Goal: Contribute content

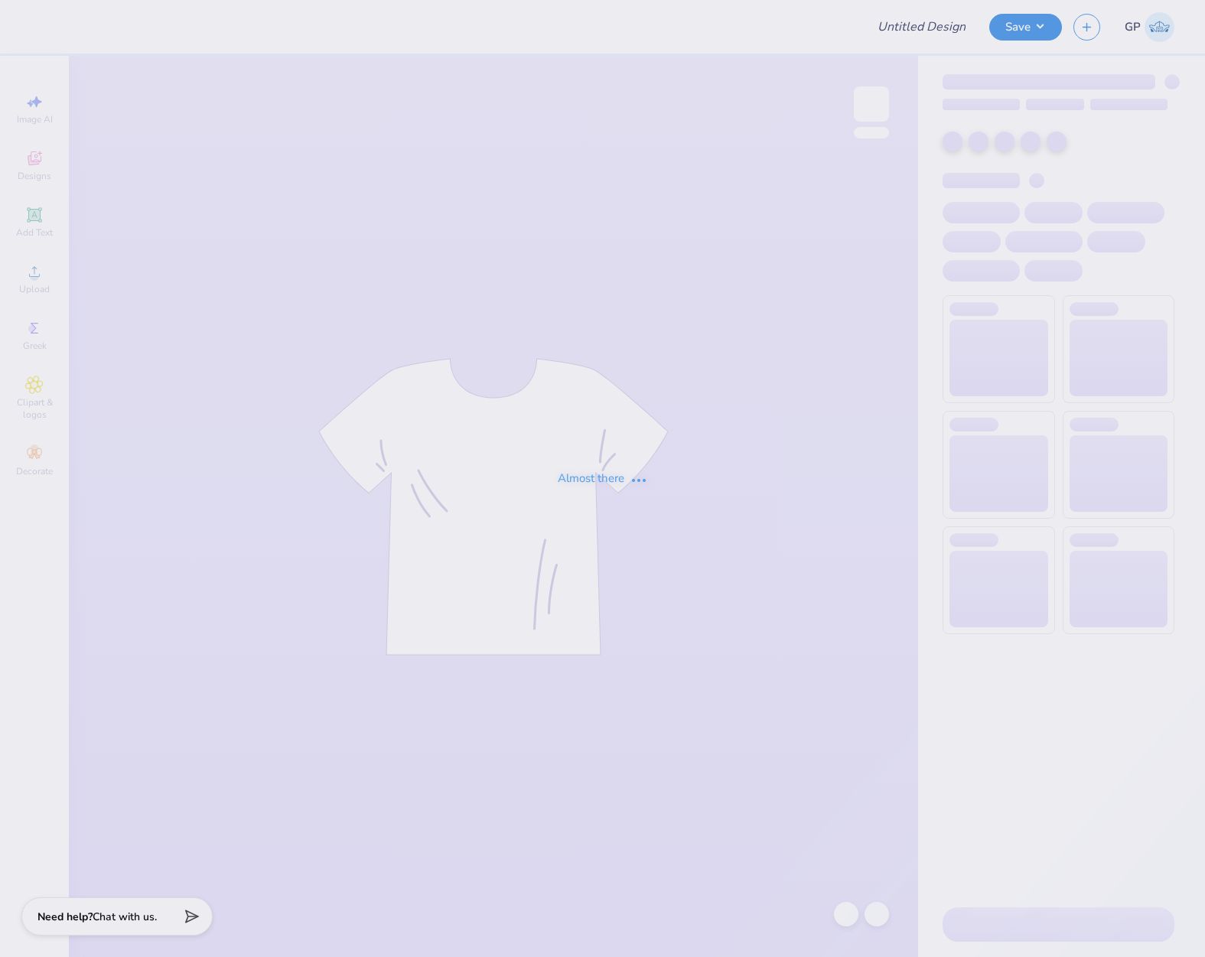
type input "Shirt"
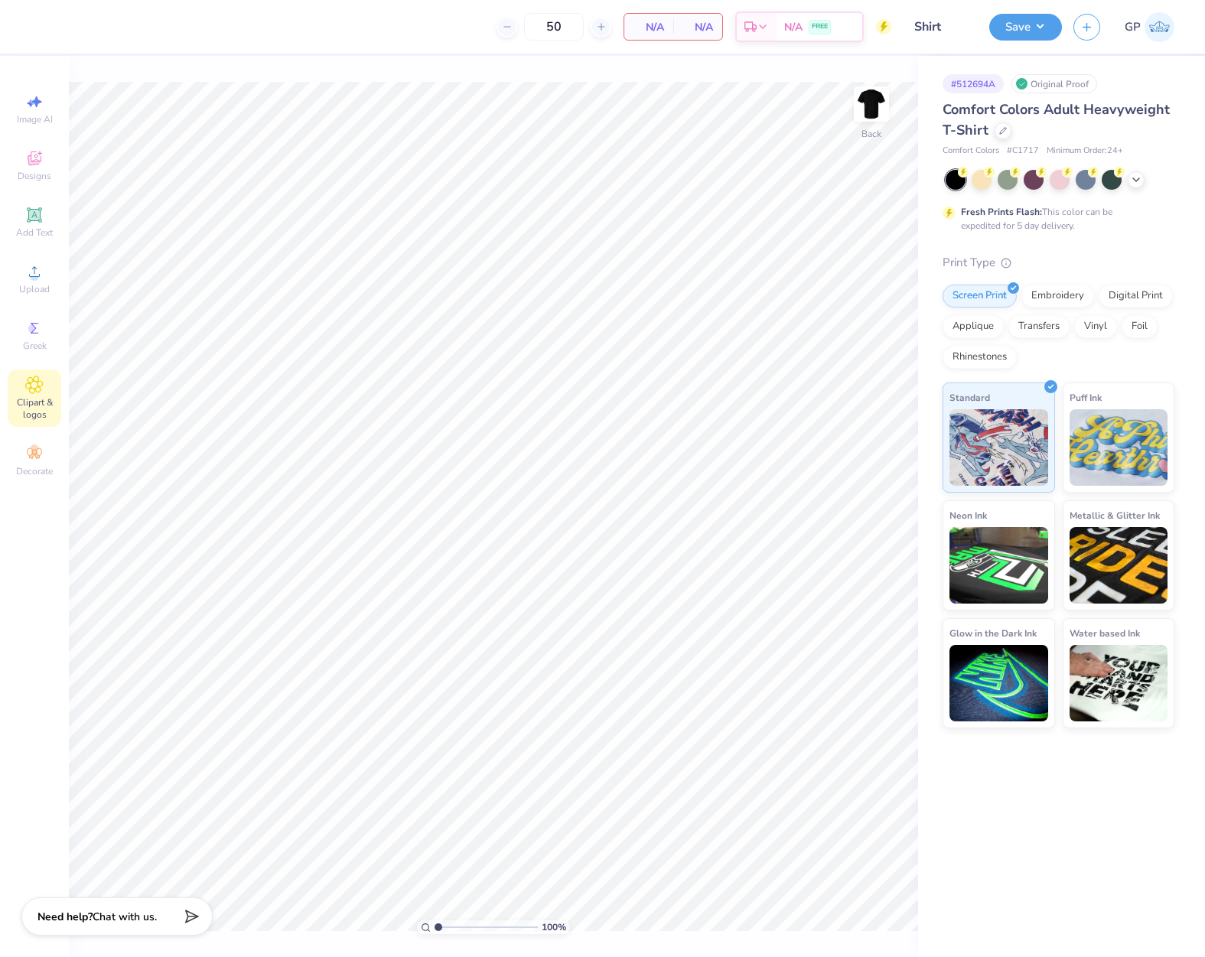
click at [35, 379] on icon at bounding box center [34, 385] width 18 height 18
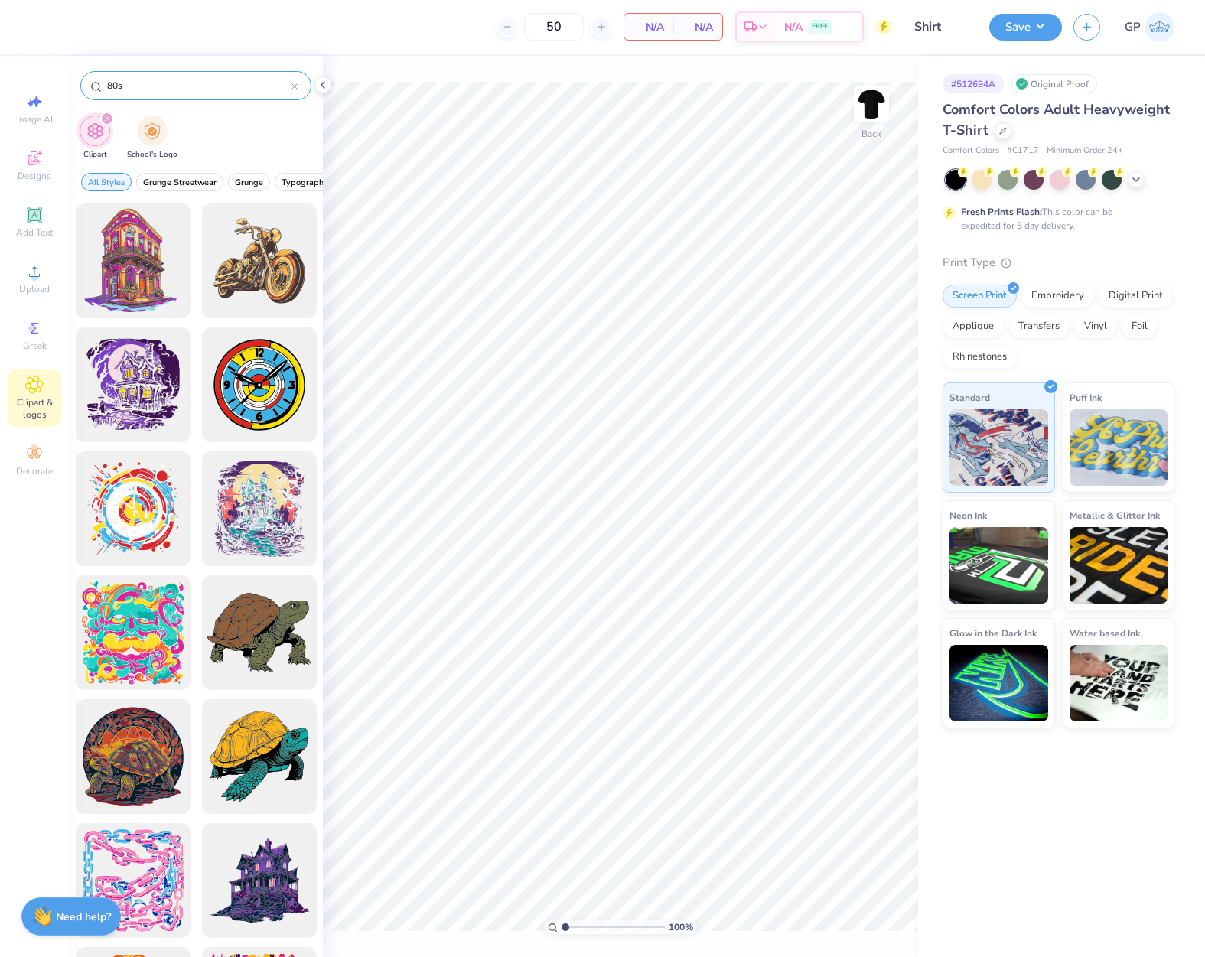
drag, startPoint x: 146, startPoint y: 86, endPoint x: 82, endPoint y: 84, distance: 64.3
click at [82, 84] on div "80s" at bounding box center [195, 85] width 231 height 29
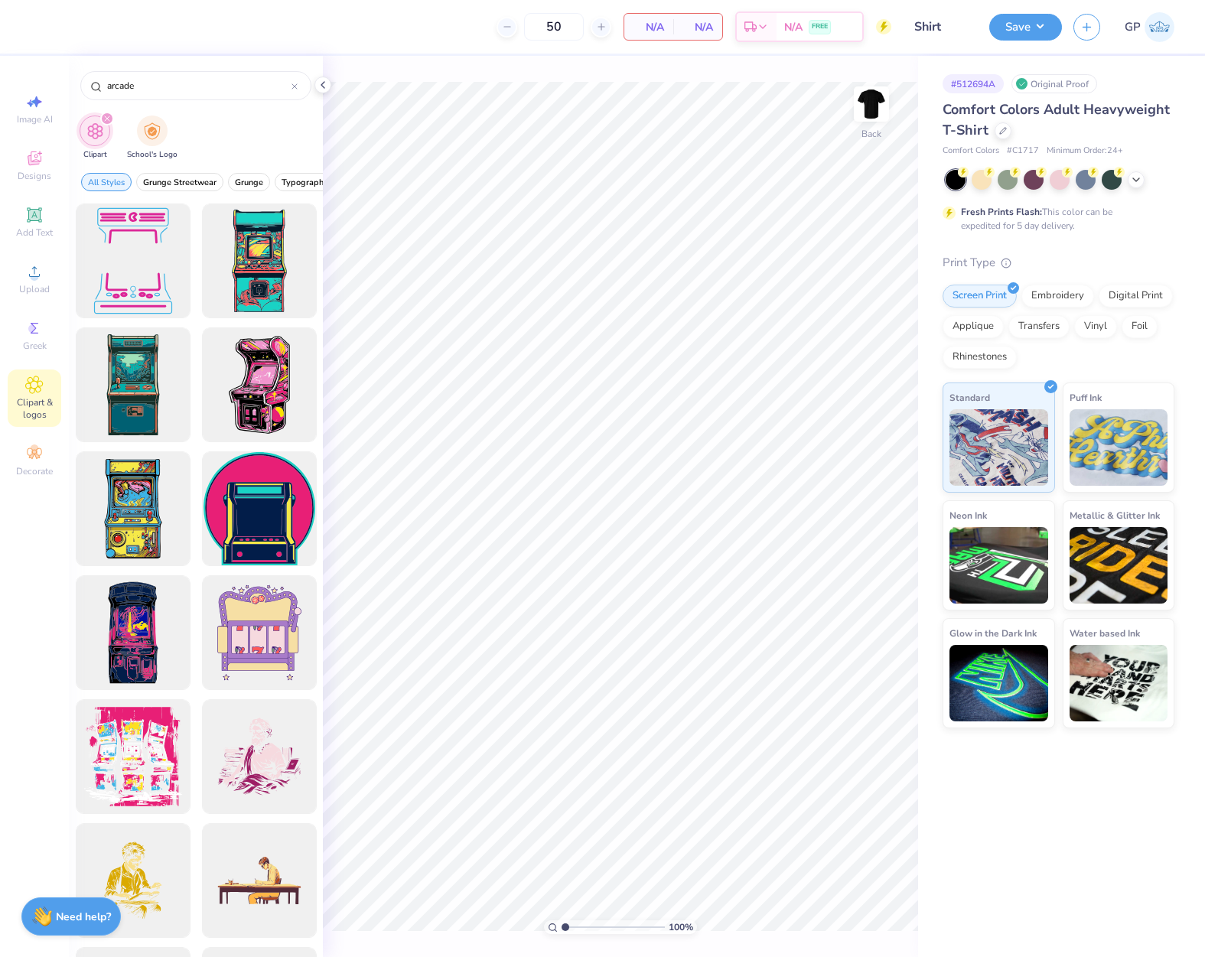
type input "arcade"
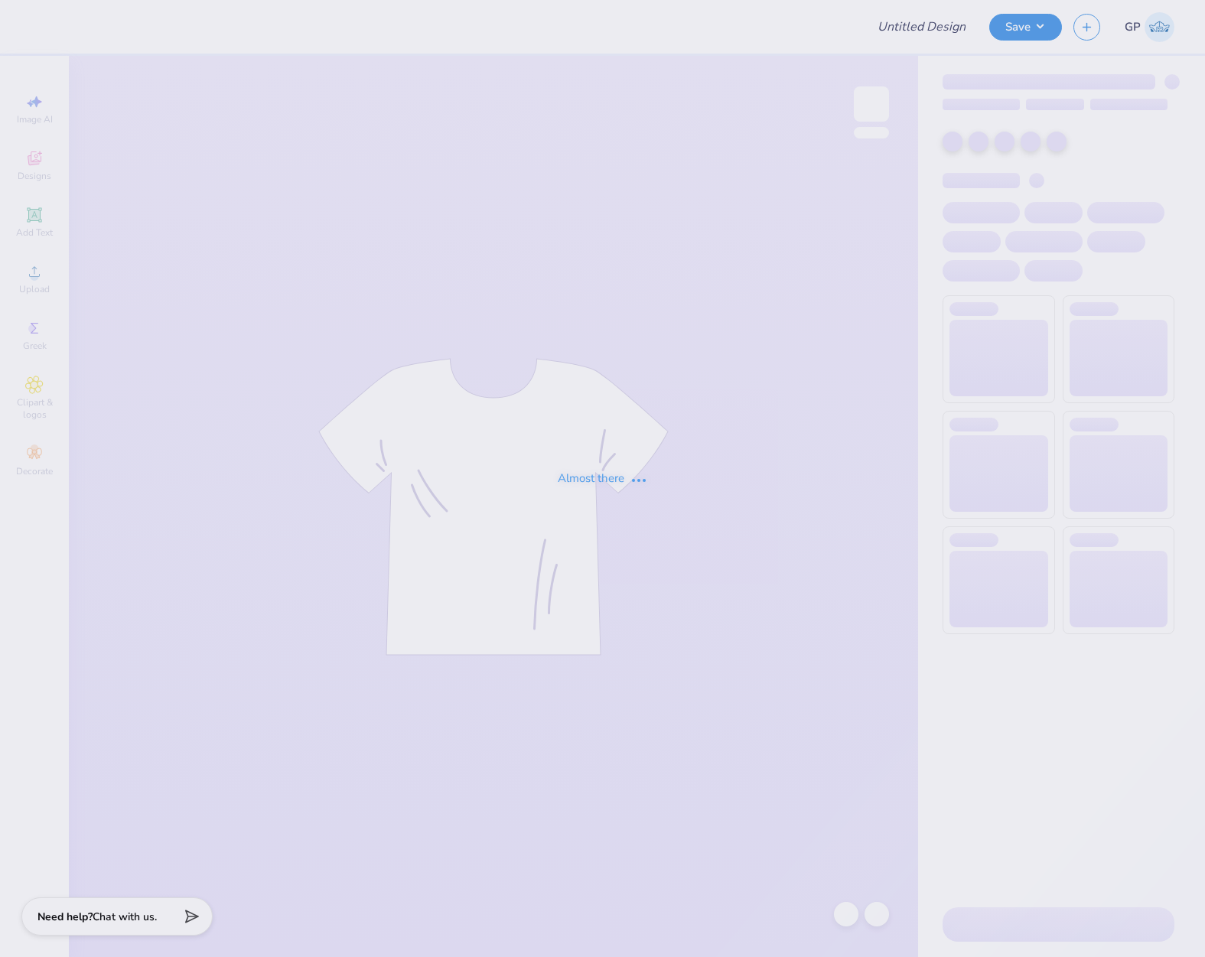
type input "Theta Chi Dads Day 2025"
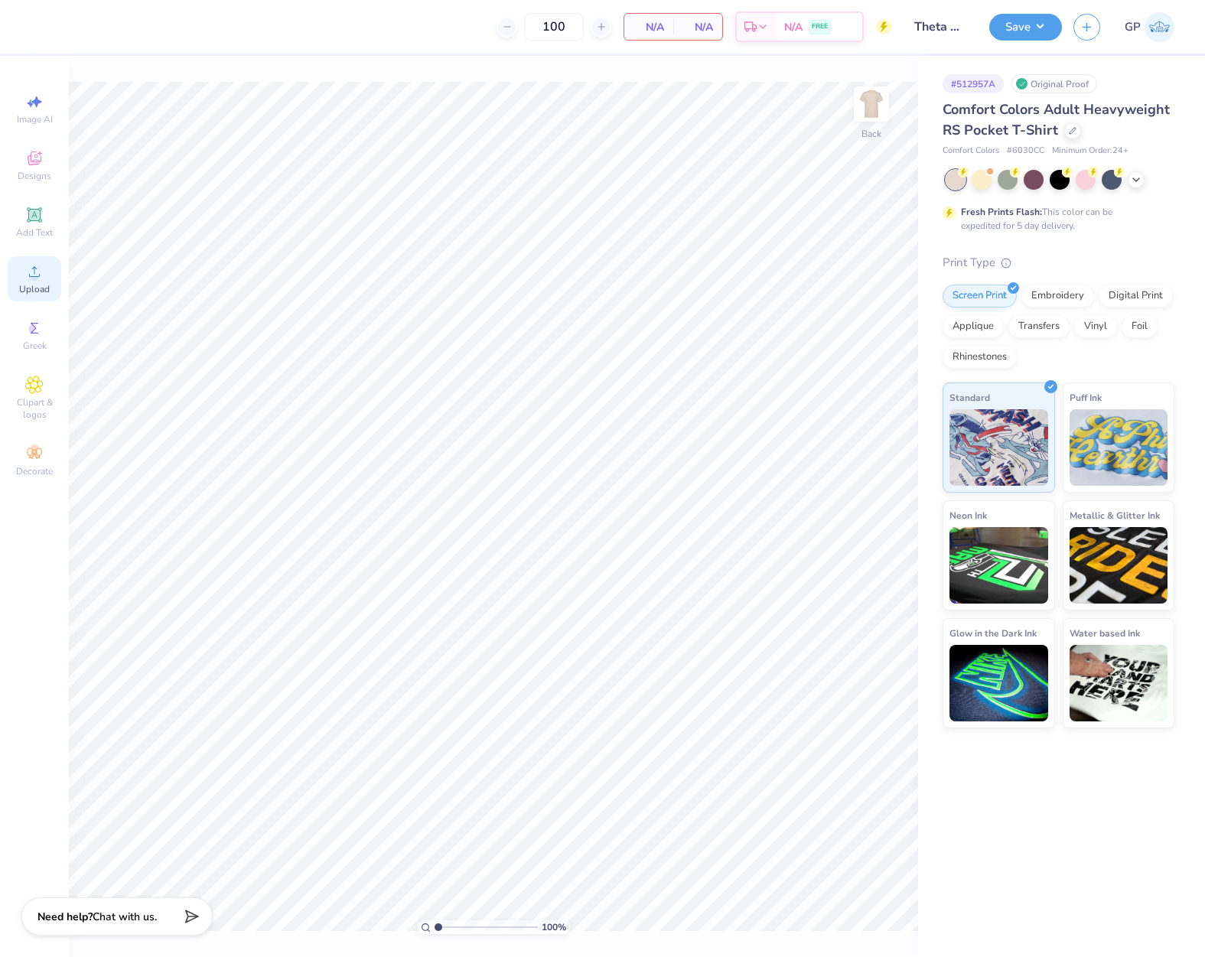
click at [37, 276] on icon at bounding box center [34, 271] width 11 height 11
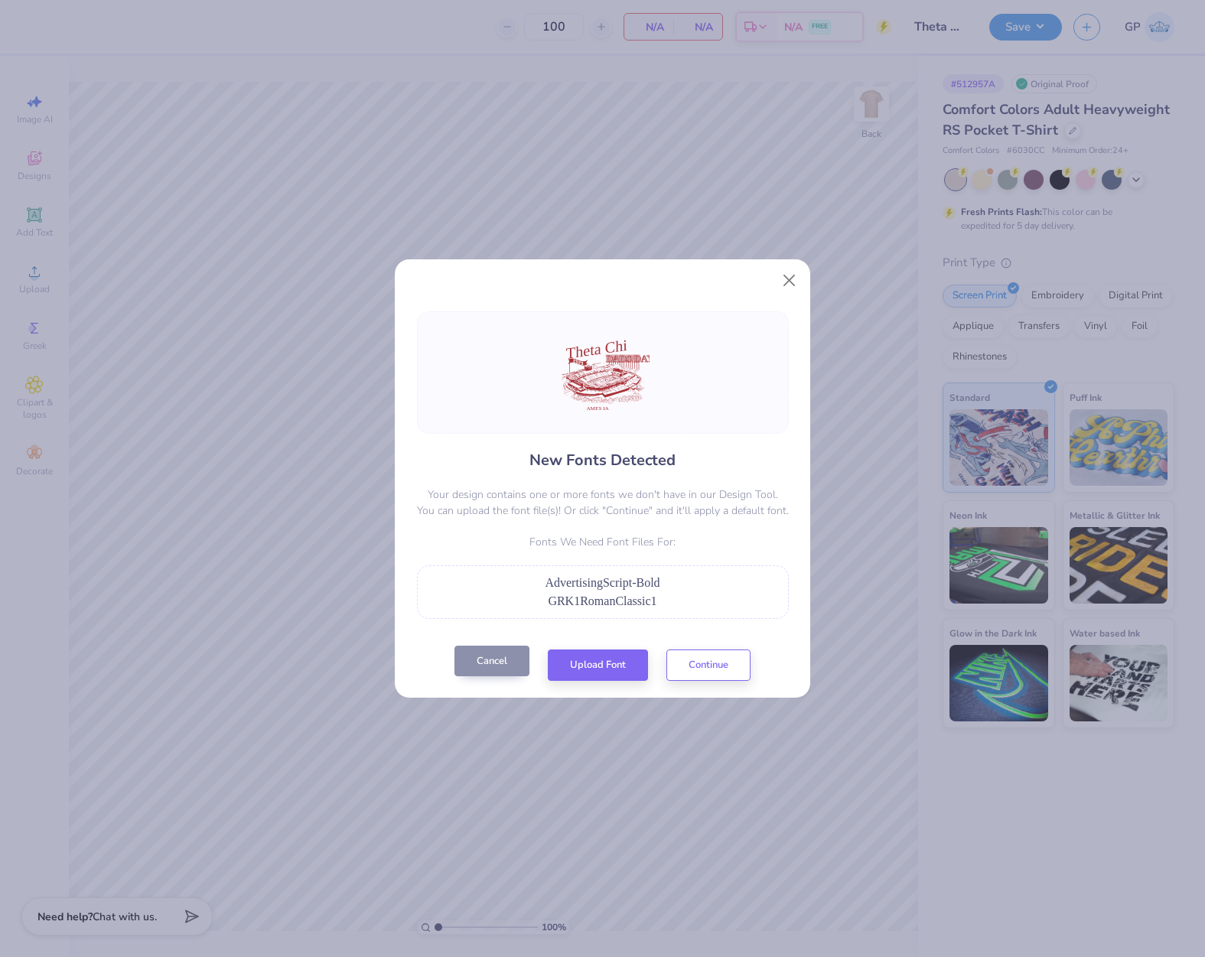
click at [504, 663] on button "Cancel" at bounding box center [491, 661] width 75 height 31
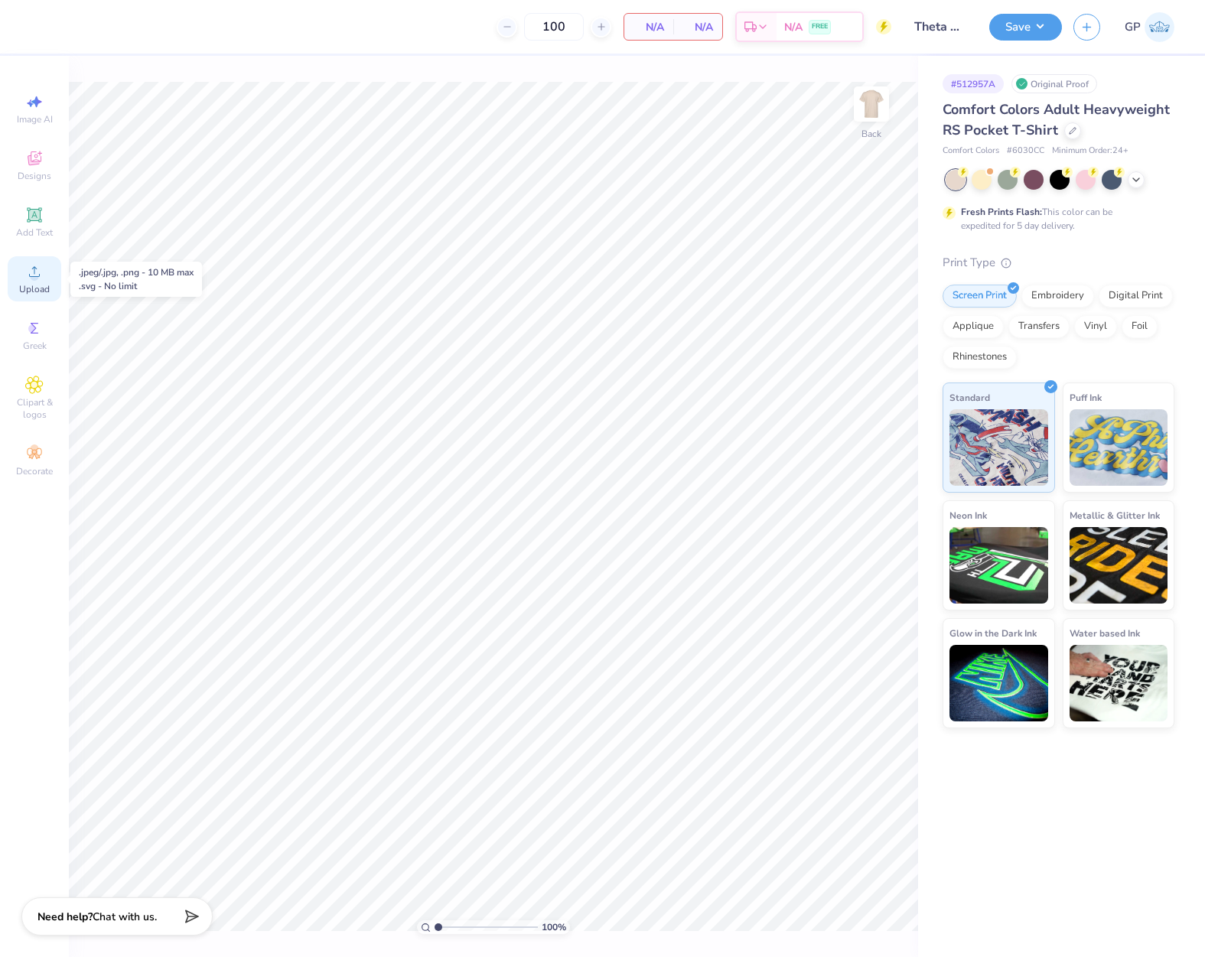
click at [37, 287] on span "Upload" at bounding box center [34, 289] width 31 height 12
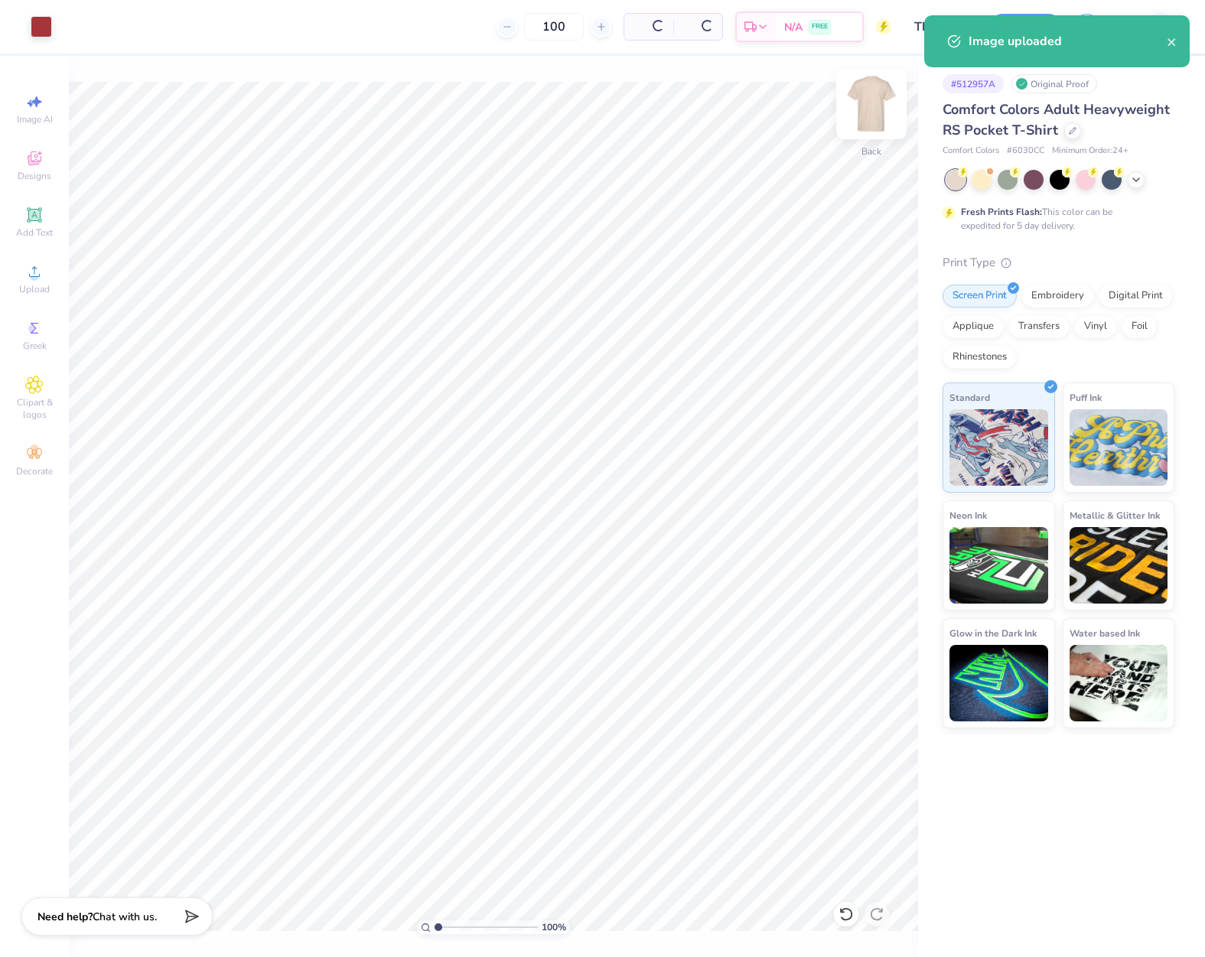
click at [869, 97] on img at bounding box center [871, 103] width 61 height 61
click at [37, 285] on span "Upload" at bounding box center [34, 289] width 31 height 12
click at [848, 441] on input "14.32" at bounding box center [861, 435] width 55 height 21
type input "12.00"
type input "10.25"
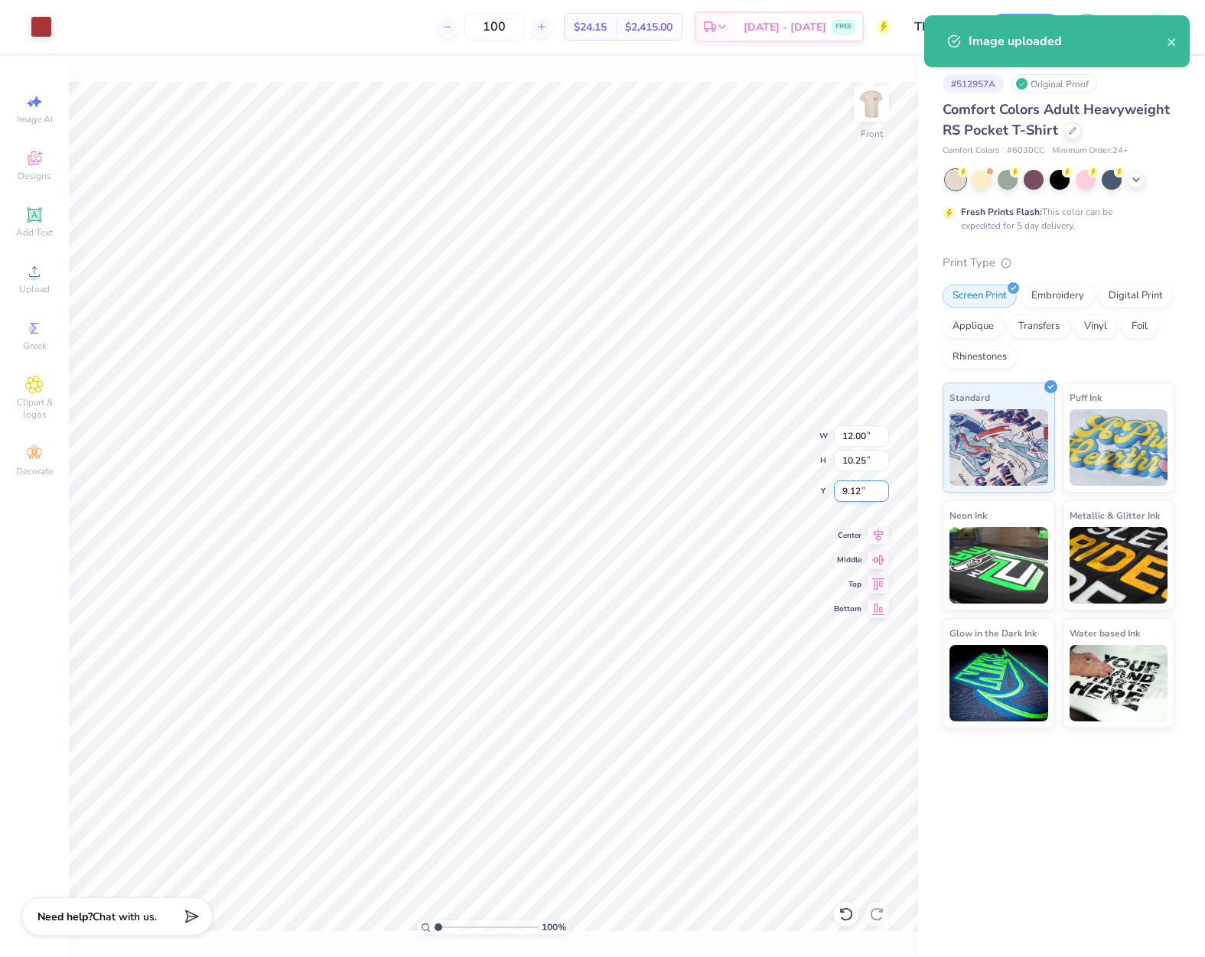
click at [851, 497] on input "9.12" at bounding box center [861, 490] width 55 height 21
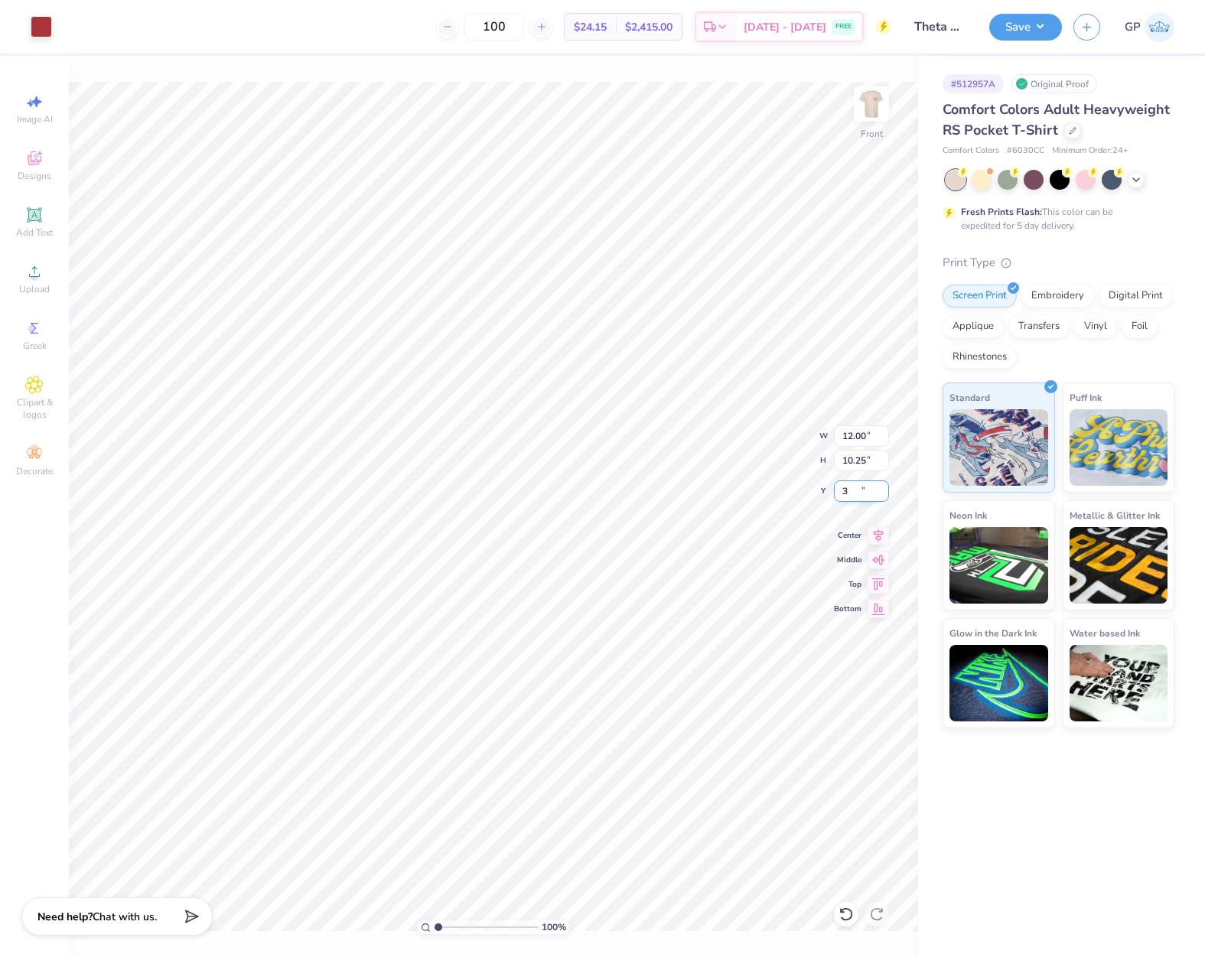
type input "3.00"
click at [1006, 29] on button "Save" at bounding box center [1025, 24] width 73 height 27
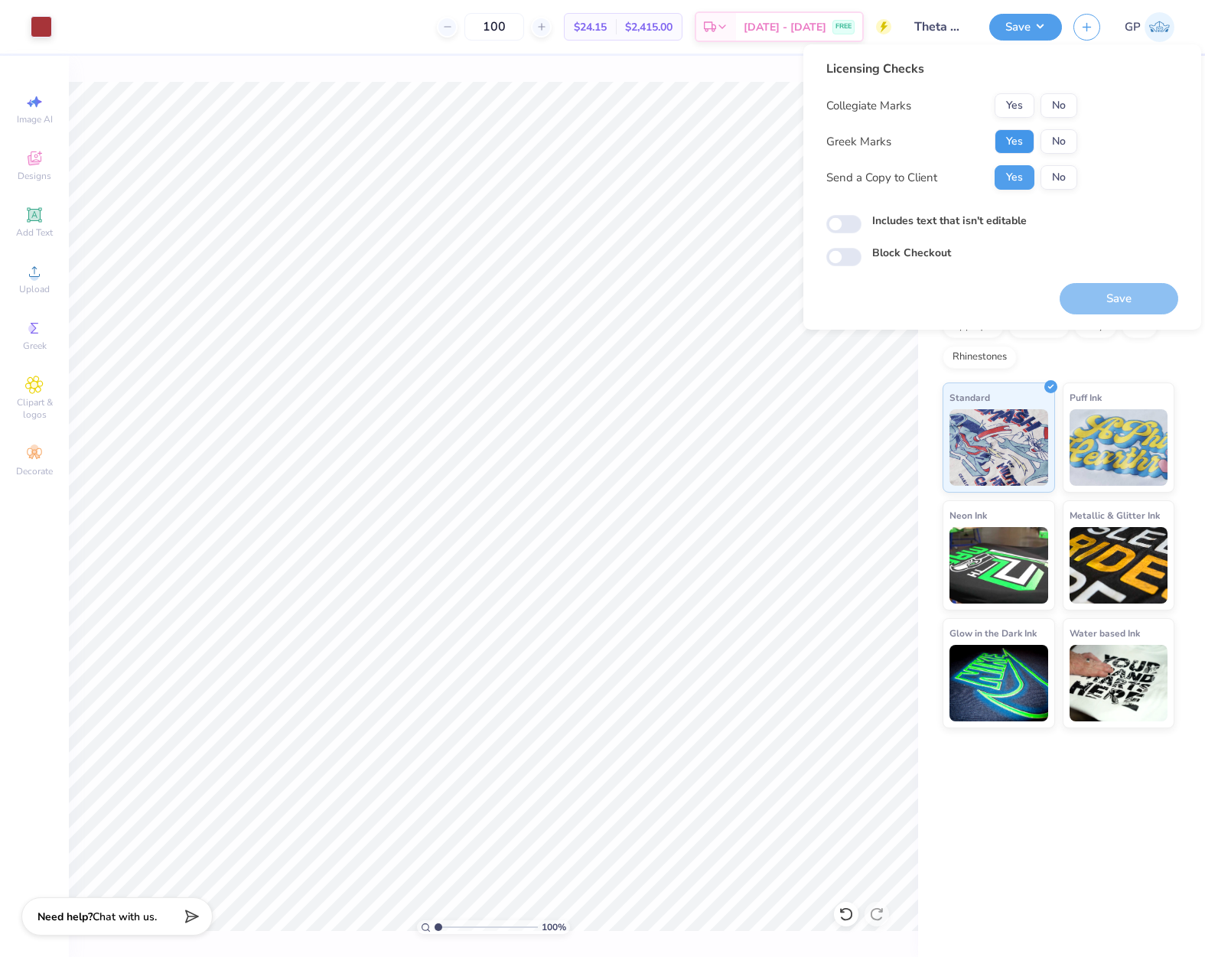
click at [1001, 145] on button "Yes" at bounding box center [1015, 141] width 40 height 24
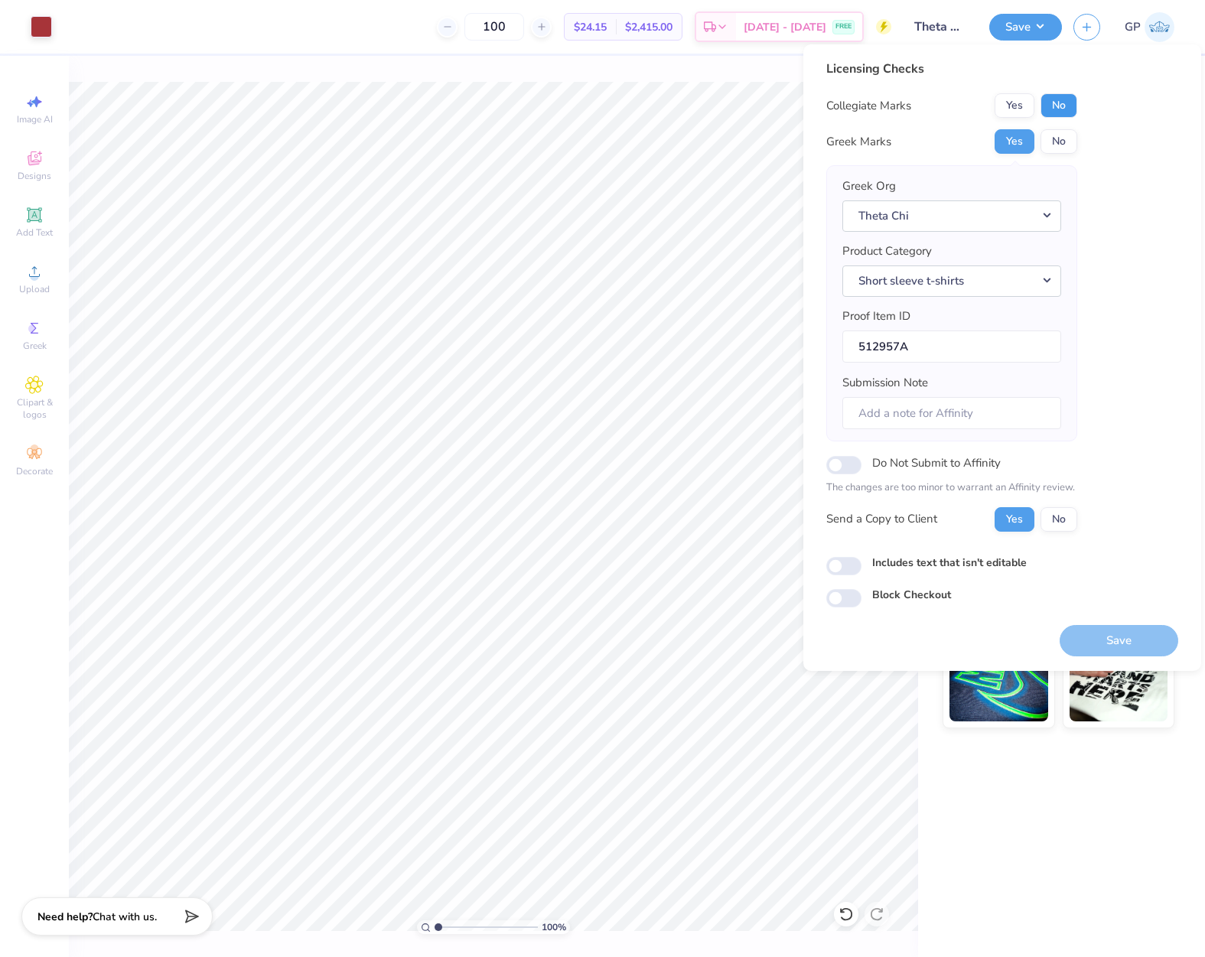
click at [1062, 108] on button "No" at bounding box center [1058, 105] width 37 height 24
click at [837, 570] on input "Includes text that isn't editable" at bounding box center [843, 566] width 35 height 18
checkbox input "true"
click at [1094, 646] on button "Save" at bounding box center [1119, 640] width 119 height 31
